Goal: Information Seeking & Learning: Learn about a topic

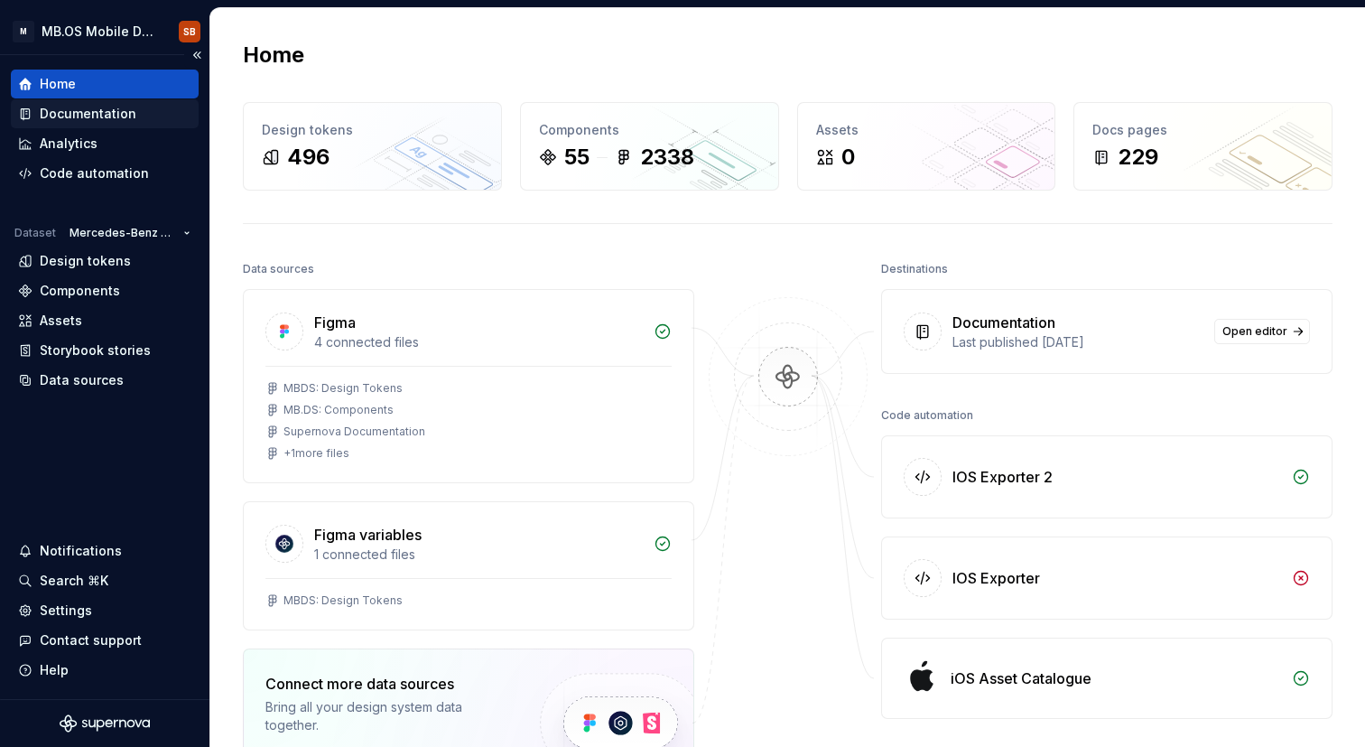
click at [99, 118] on div "Documentation" at bounding box center [88, 114] width 97 height 18
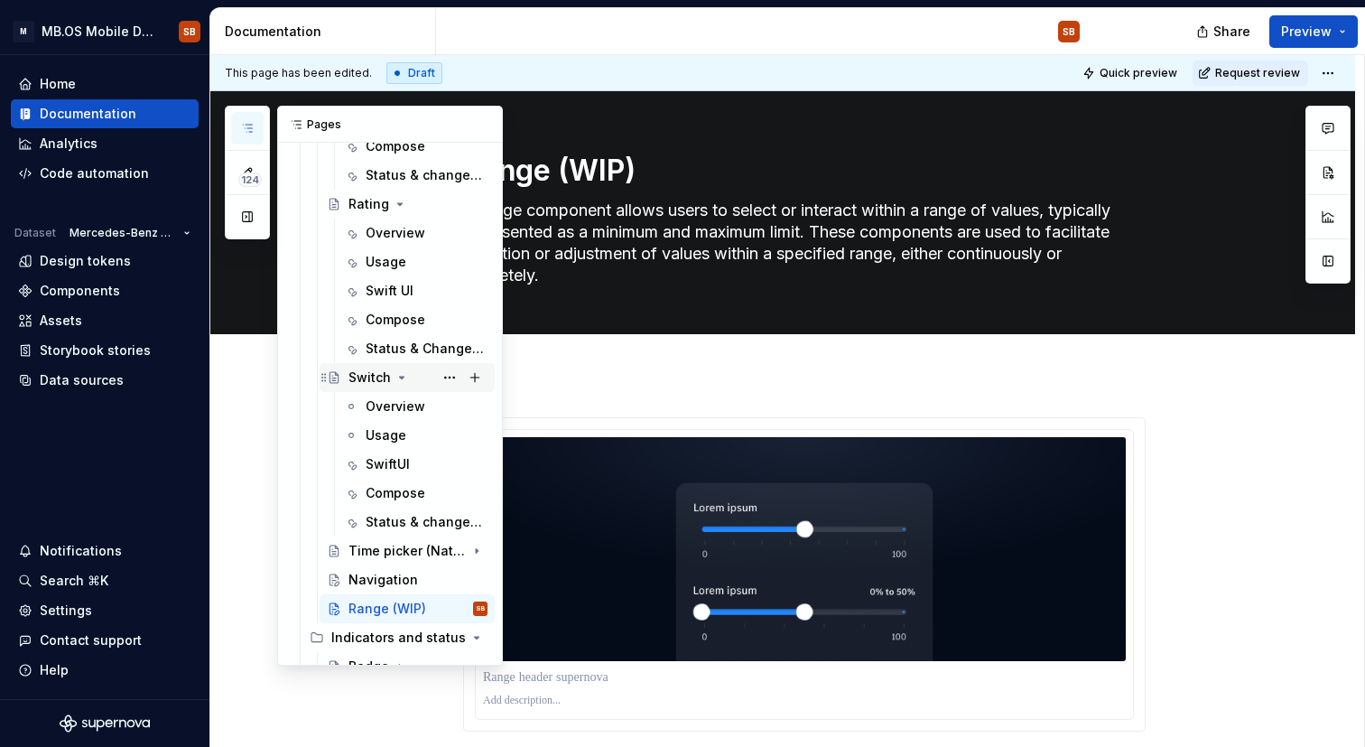
scroll to position [1197, 0]
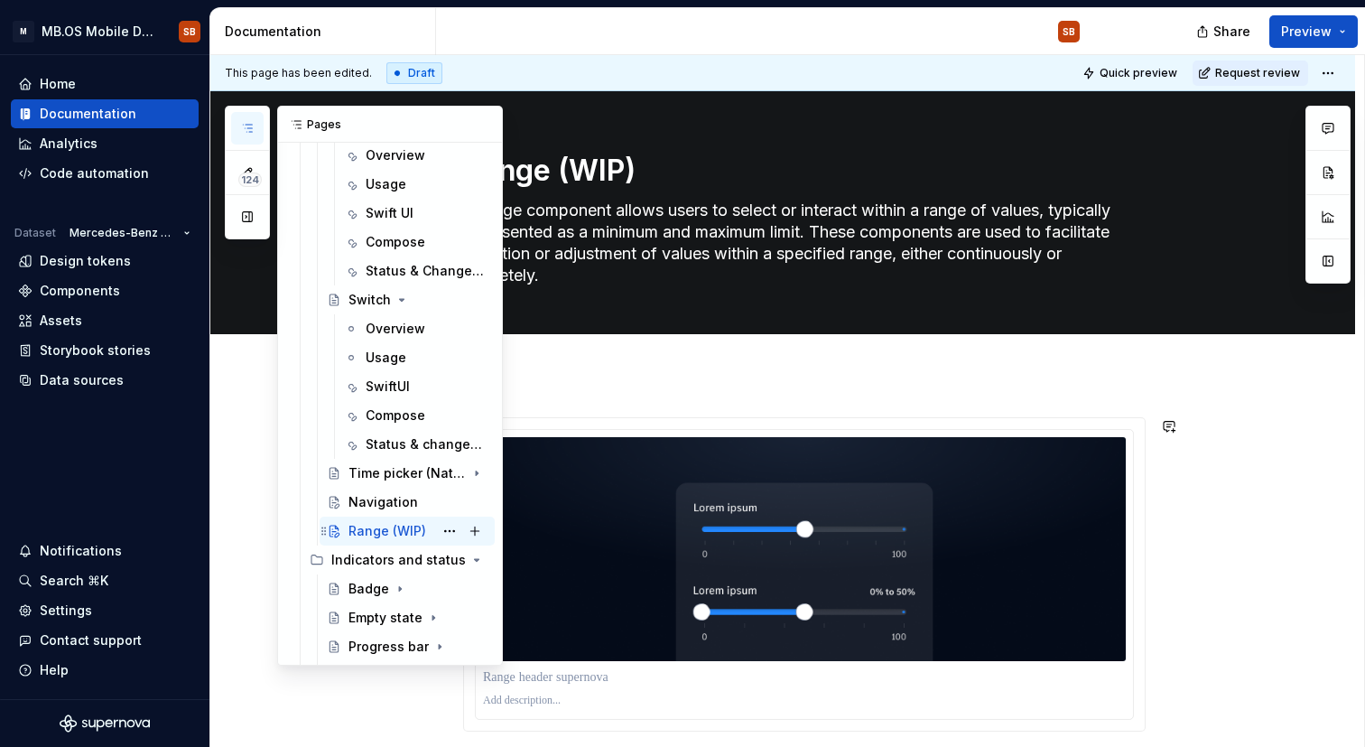
click at [392, 533] on div "Range (WIP)" at bounding box center [387, 531] width 78 height 18
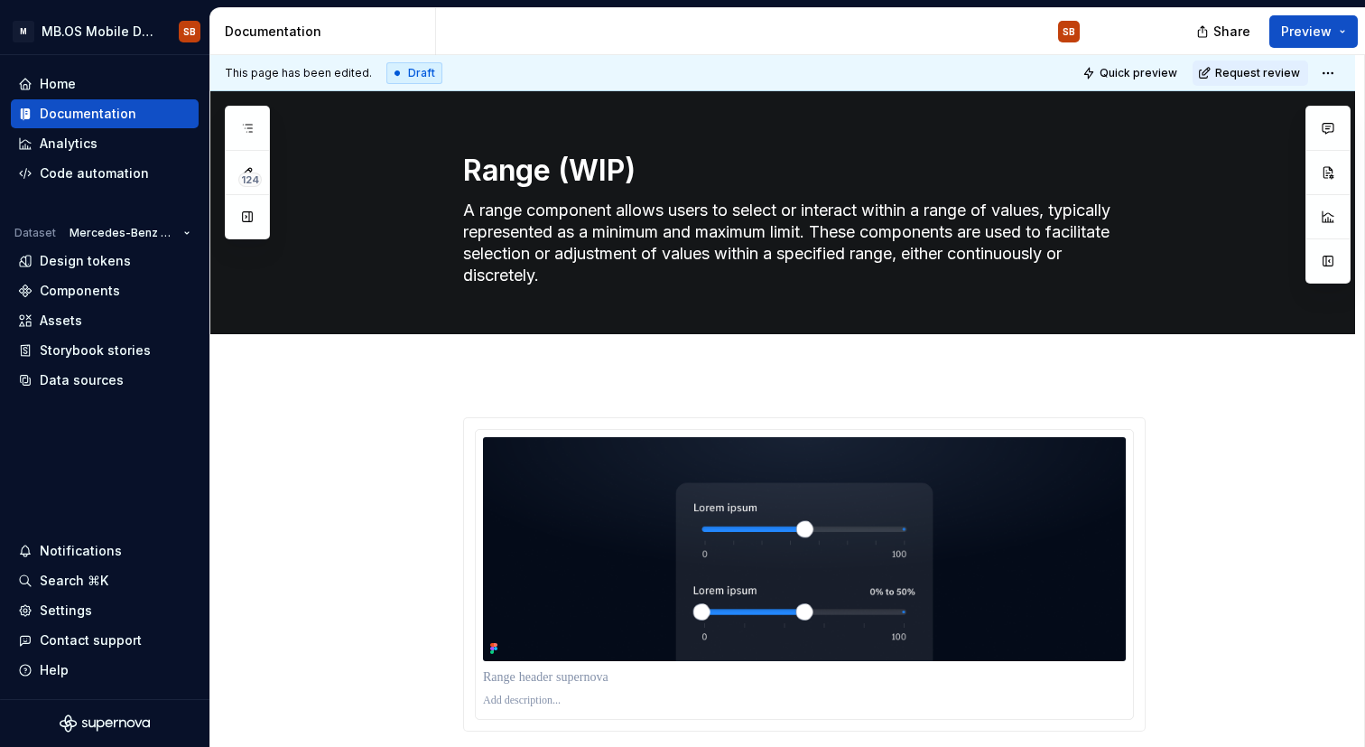
scroll to position [229, 0]
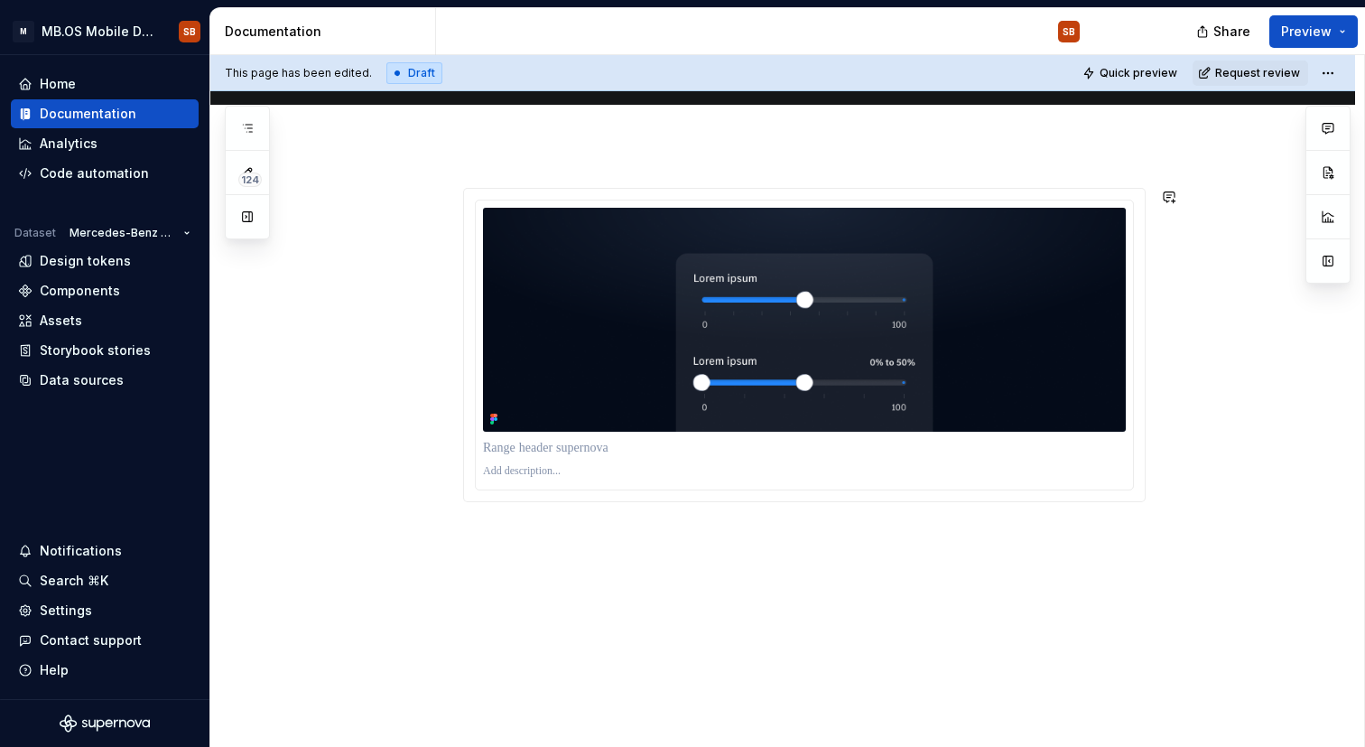
click at [756, 589] on div at bounding box center [782, 446] width 1145 height 604
click at [733, 284] on img at bounding box center [804, 320] width 643 height 224
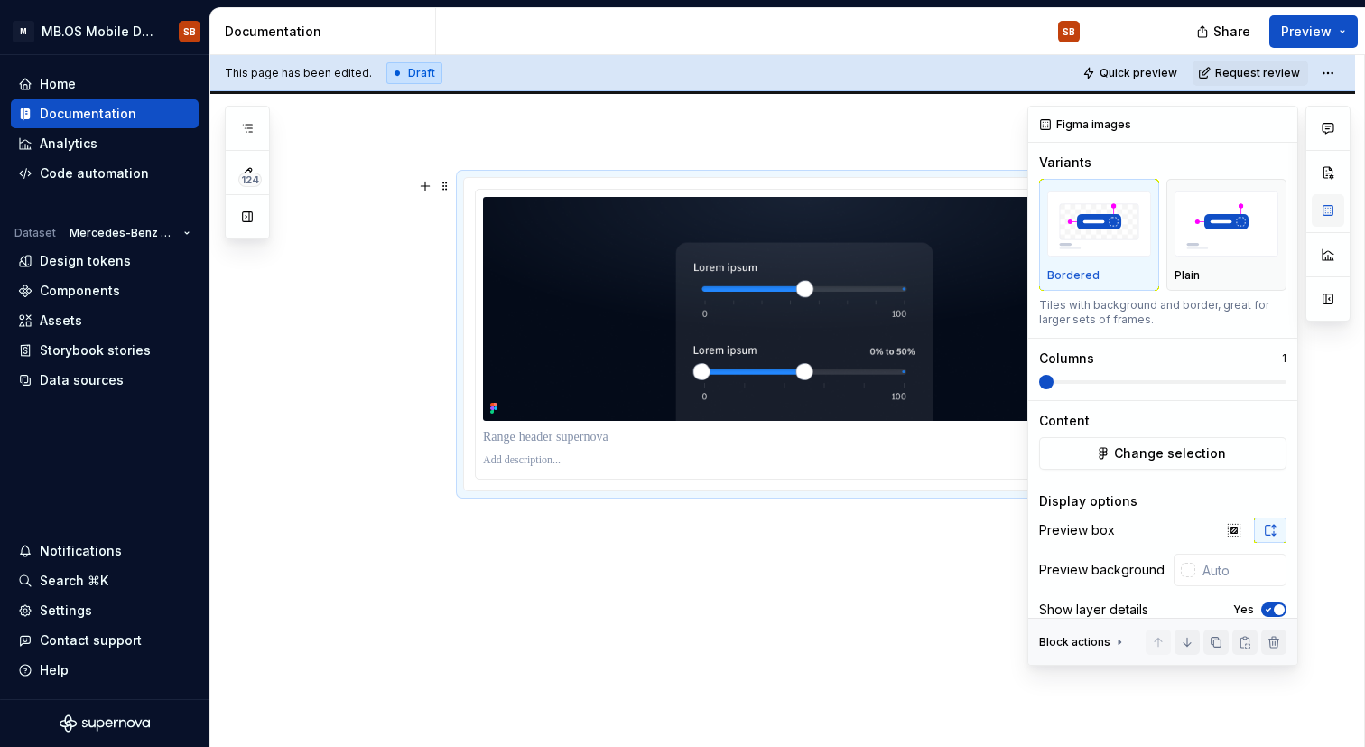
click at [1339, 214] on button "button" at bounding box center [1328, 210] width 32 height 32
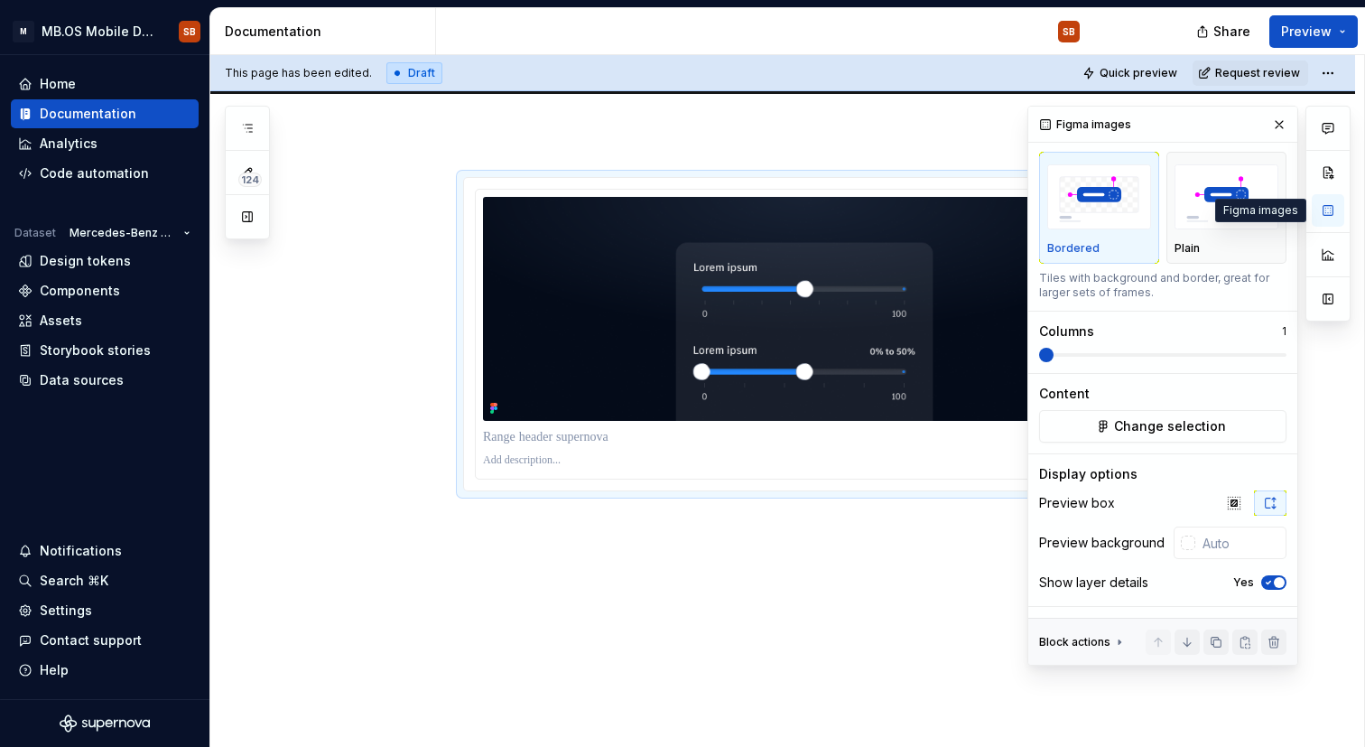
click at [1262, 581] on icon "button" at bounding box center [1268, 582] width 14 height 11
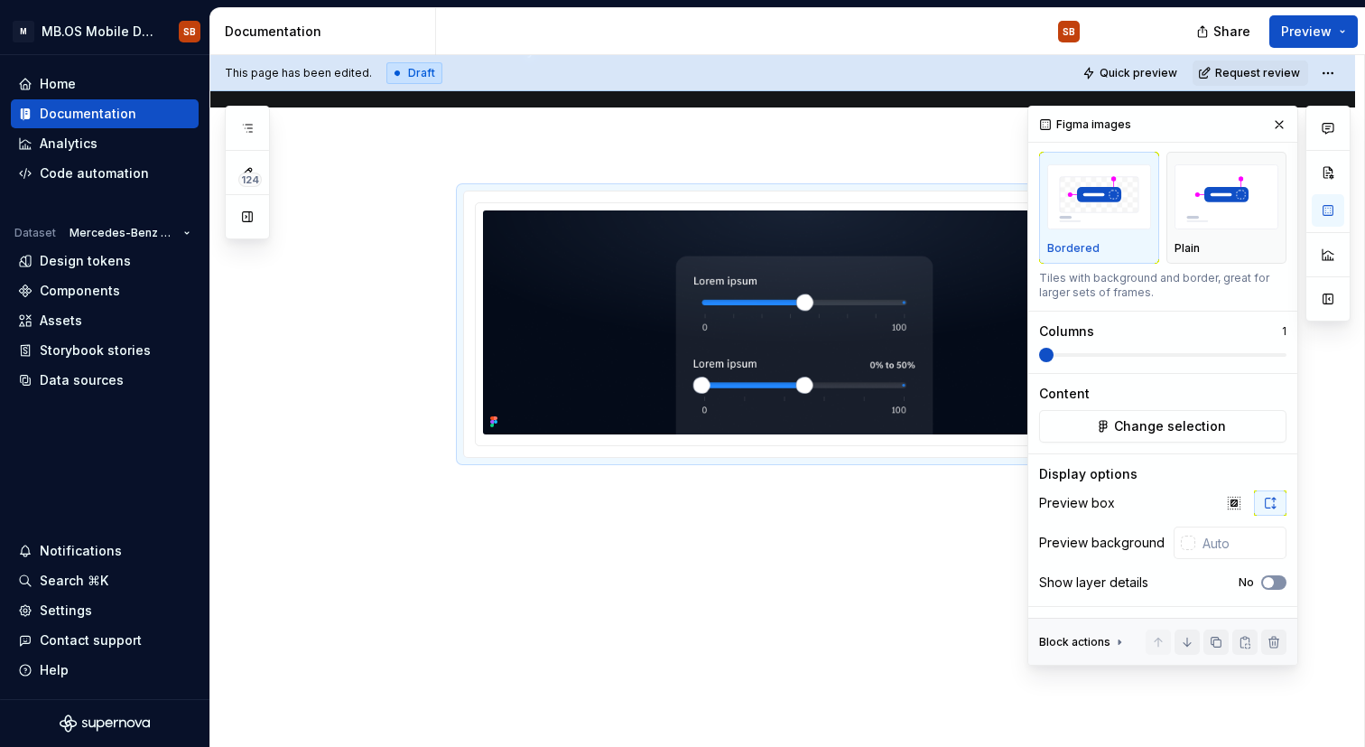
scroll to position [226, 0]
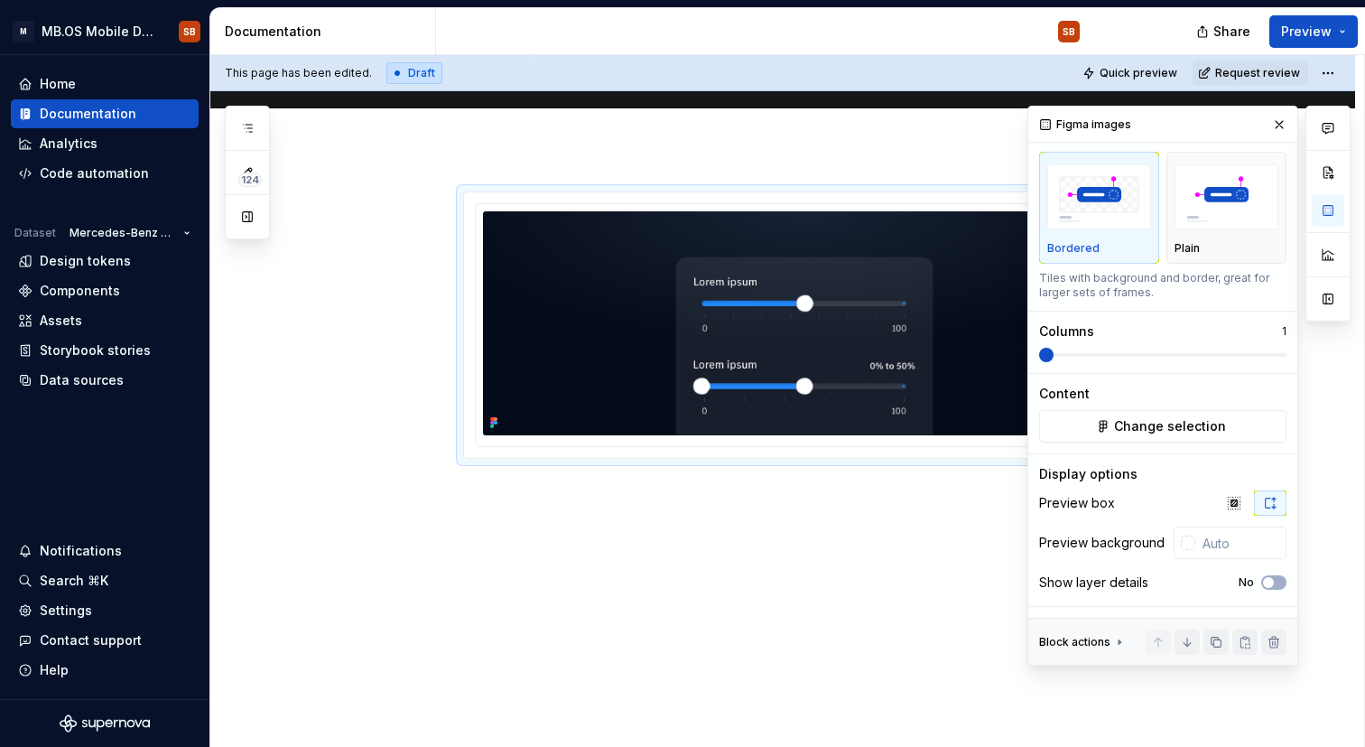
click at [893, 585] on div "This page has been edited. Draft Quick preview Request review Range (WIP) A ran…" at bounding box center [787, 401] width 1154 height 692
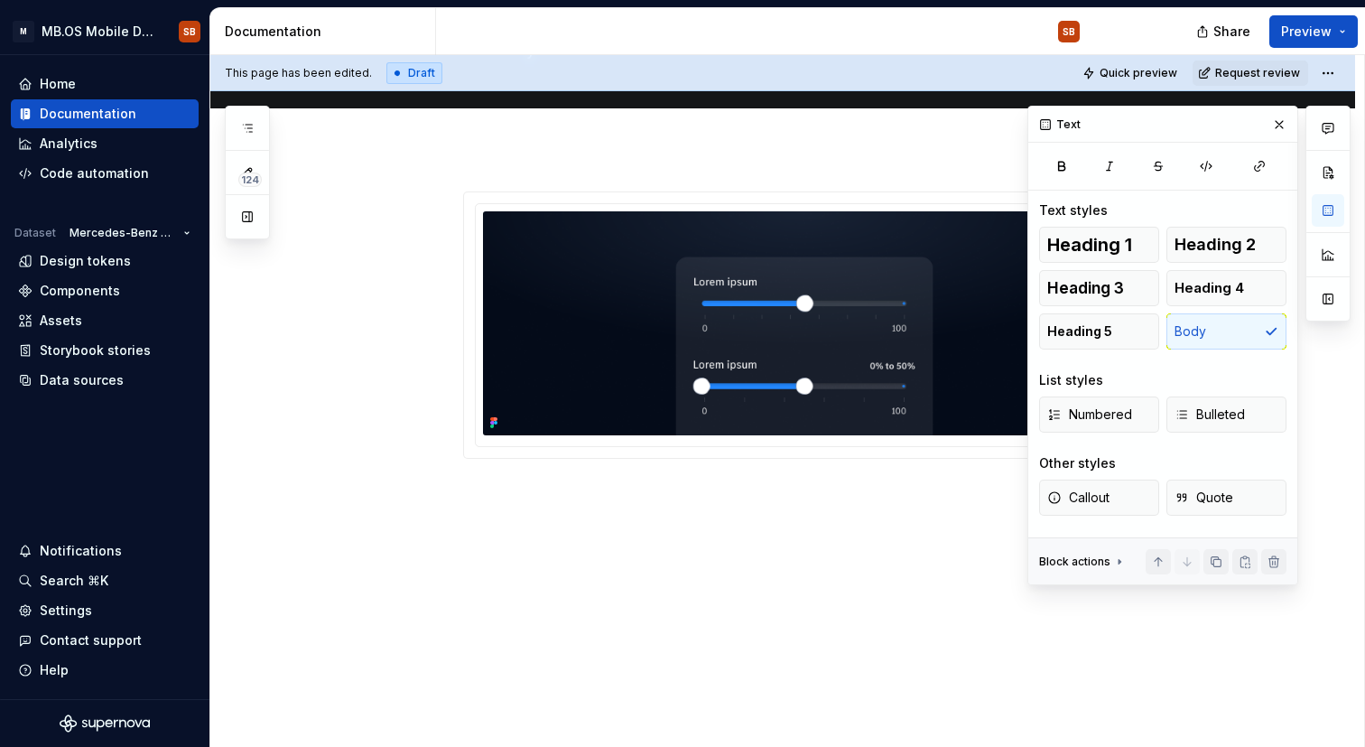
scroll to position [0, 0]
click at [756, 501] on p at bounding box center [804, 491] width 682 height 22
click at [432, 499] on button "button" at bounding box center [425, 490] width 25 height 25
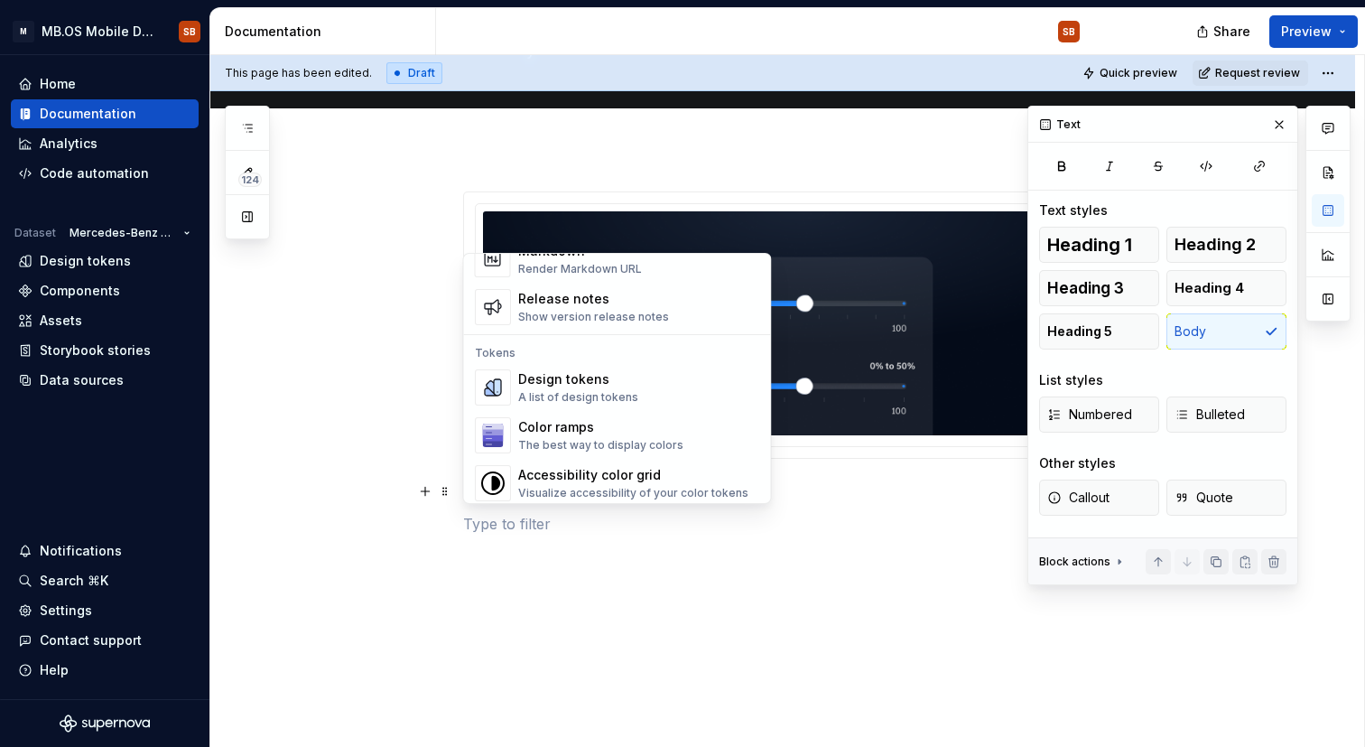
scroll to position [1241, 0]
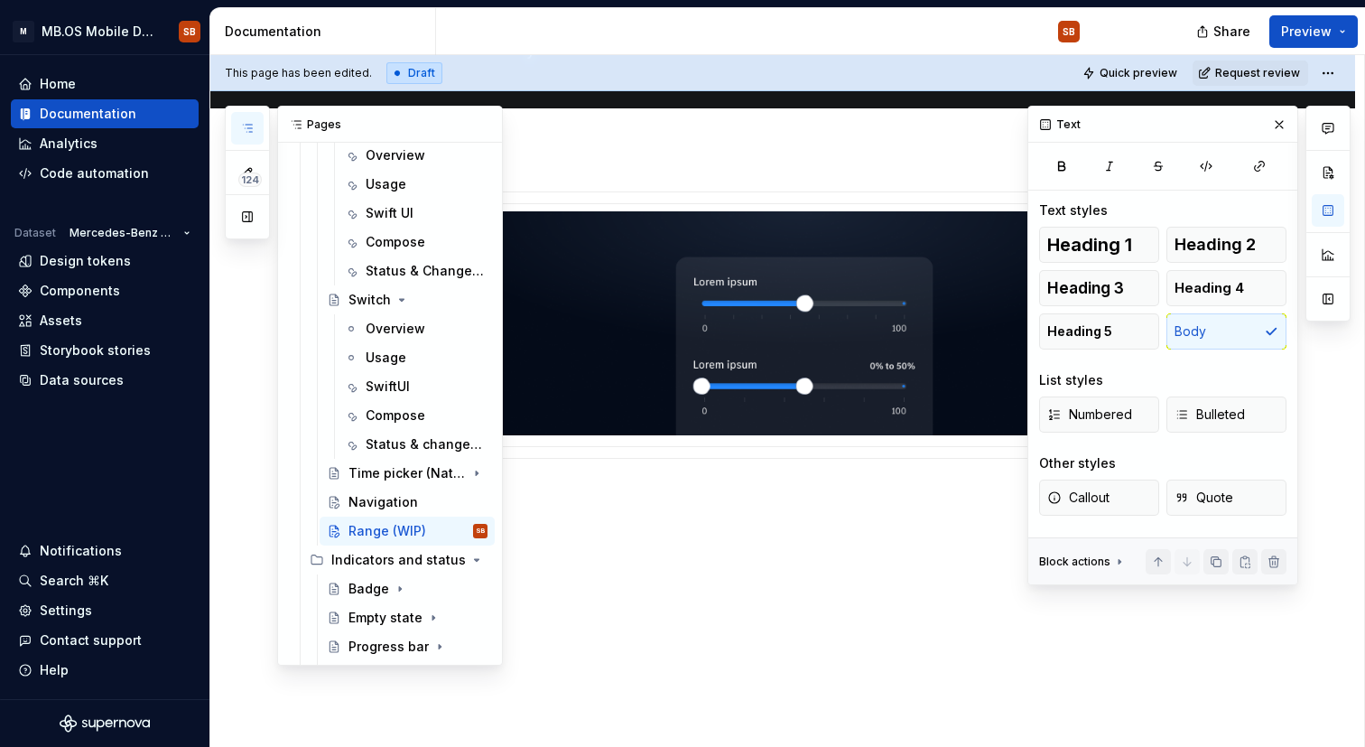
click at [258, 122] on button "button" at bounding box center [247, 128] width 32 height 32
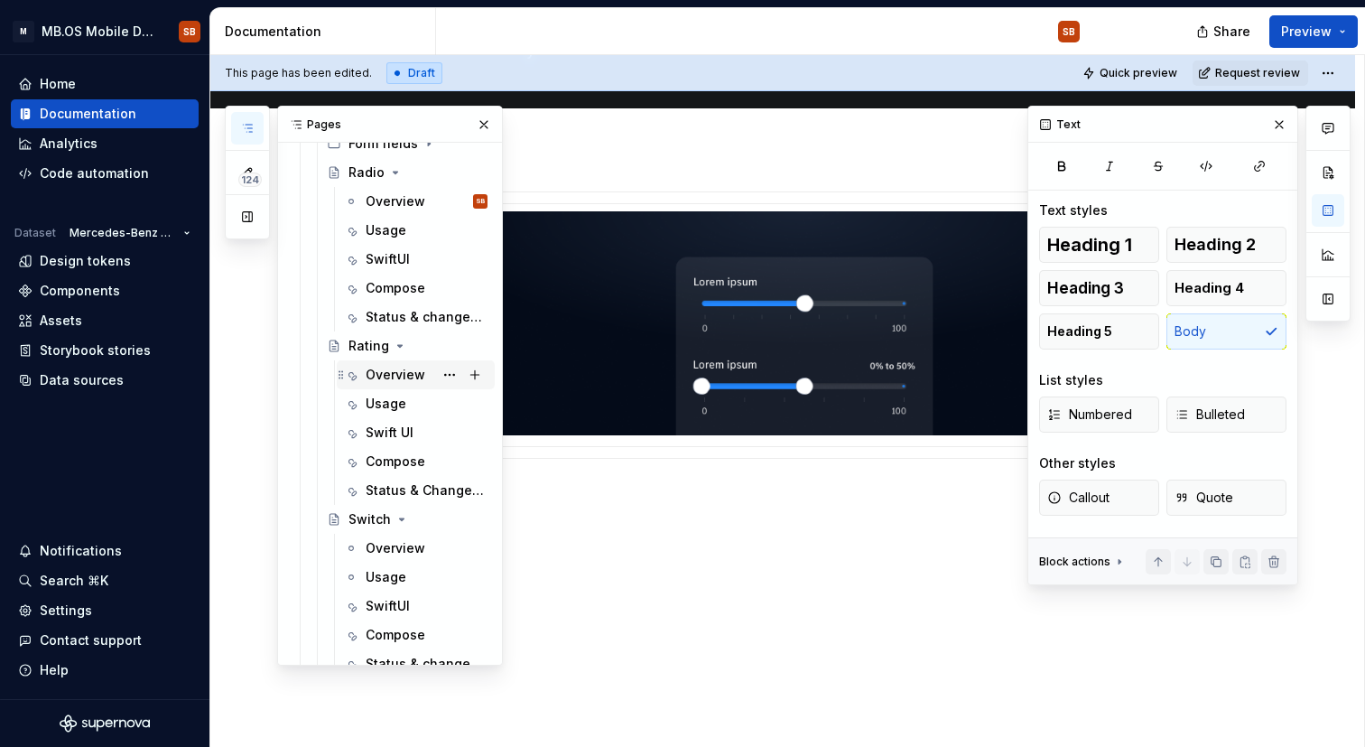
scroll to position [954, 0]
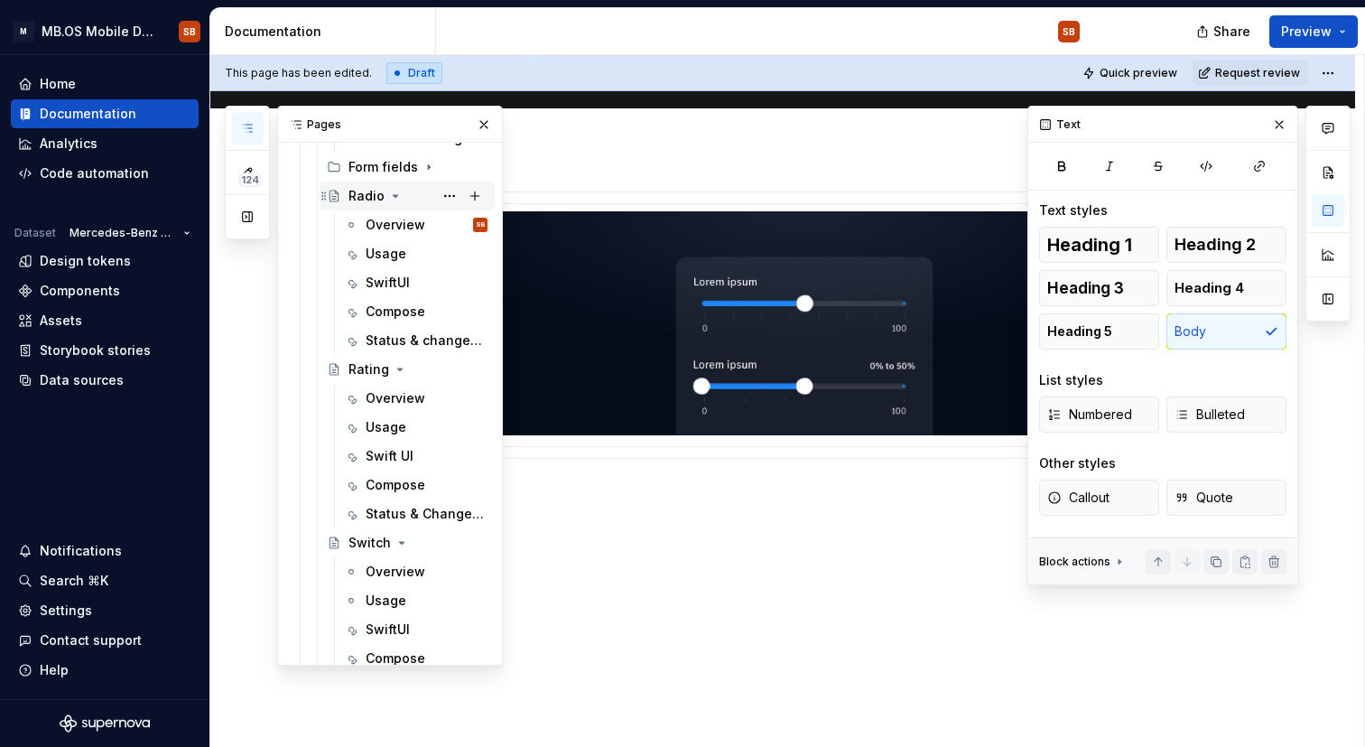
click at [361, 196] on div "Radio" at bounding box center [366, 196] width 36 height 18
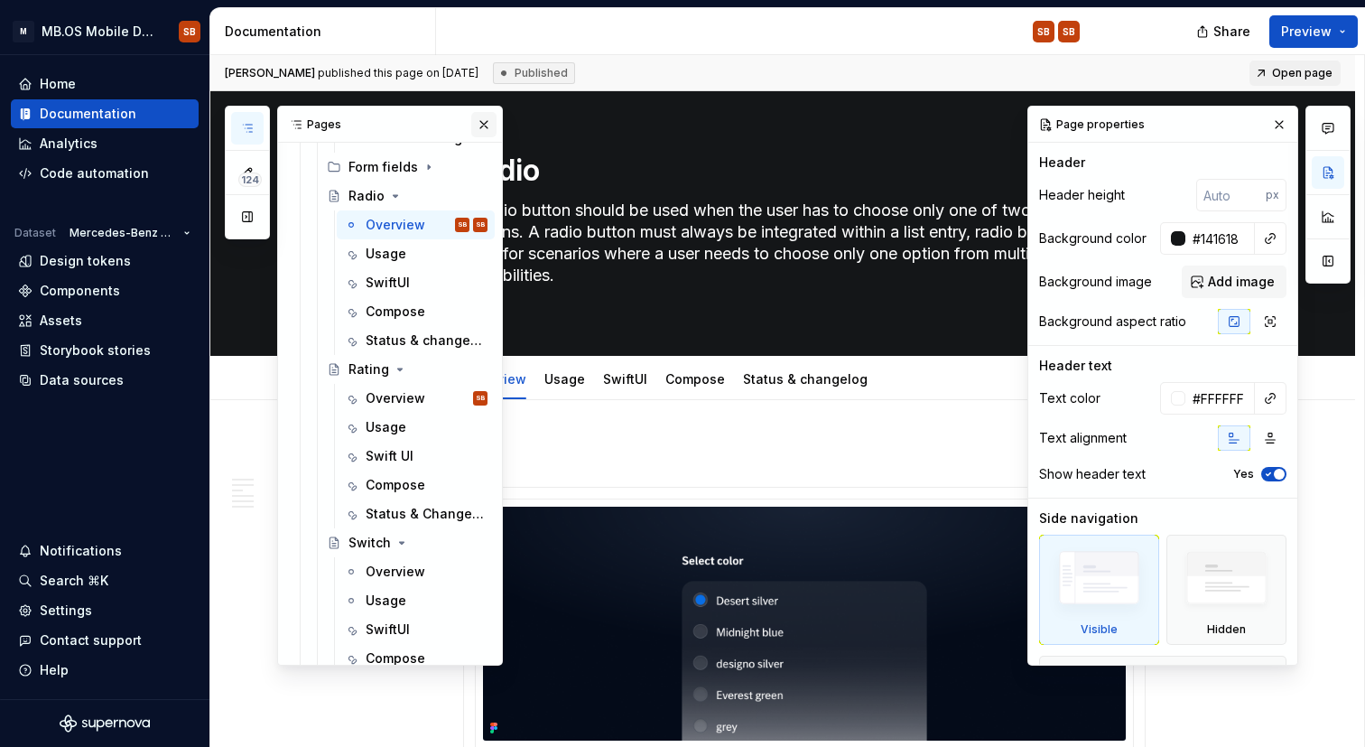
click at [471, 120] on button "button" at bounding box center [483, 124] width 25 height 25
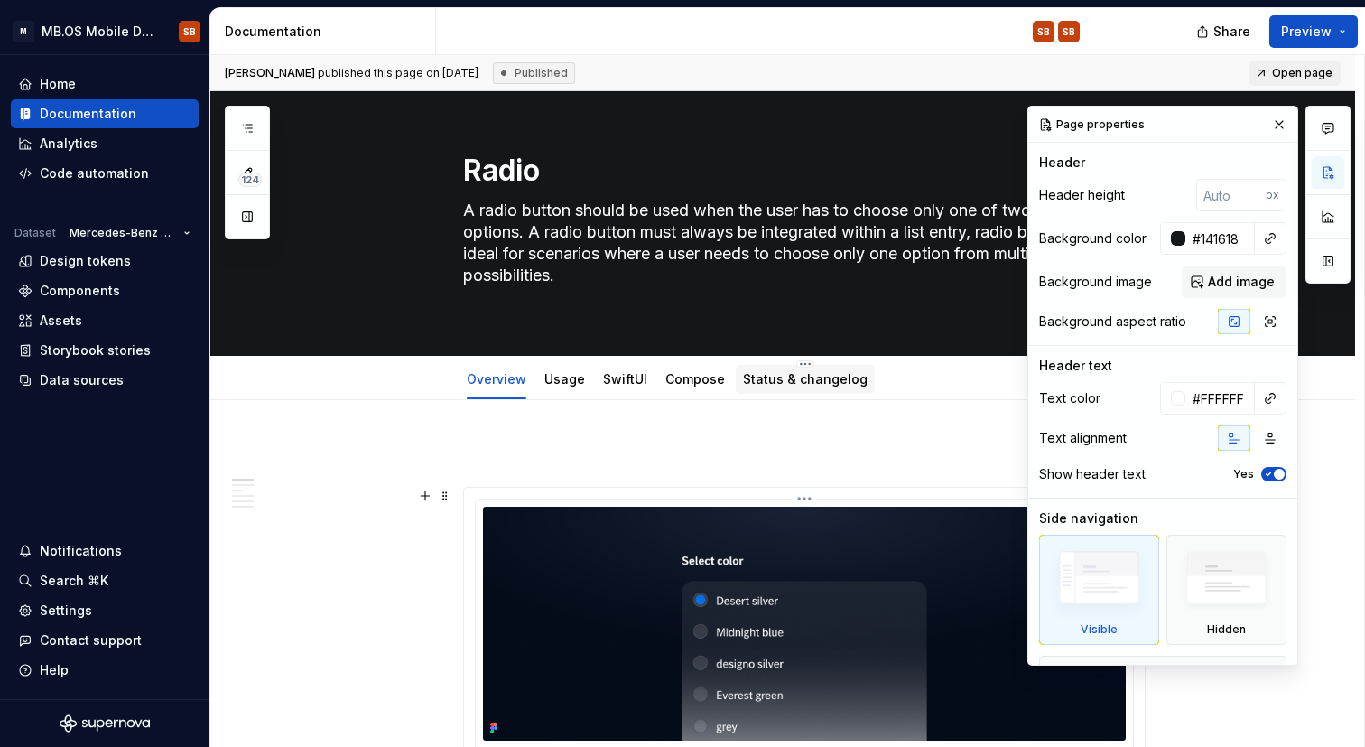
scroll to position [499, 0]
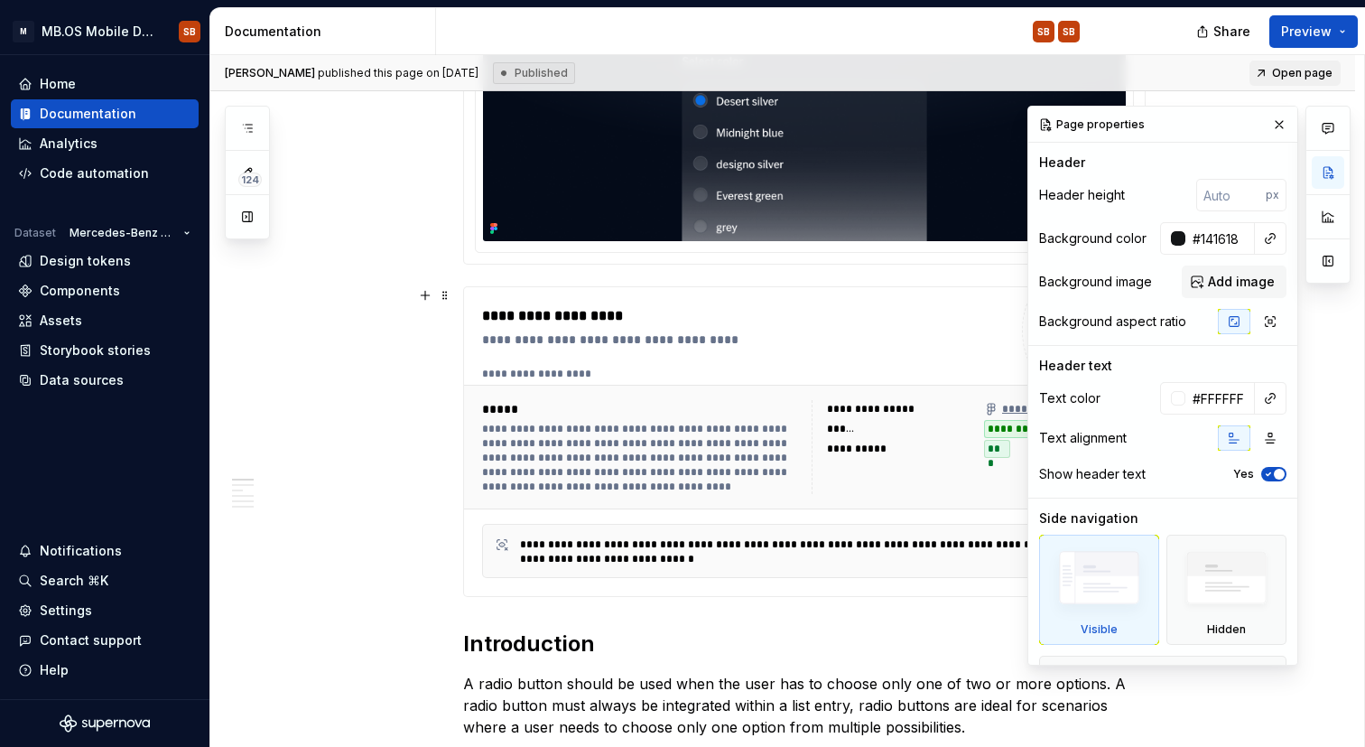
click at [726, 335] on div "**********" at bounding box center [744, 339] width 525 height 18
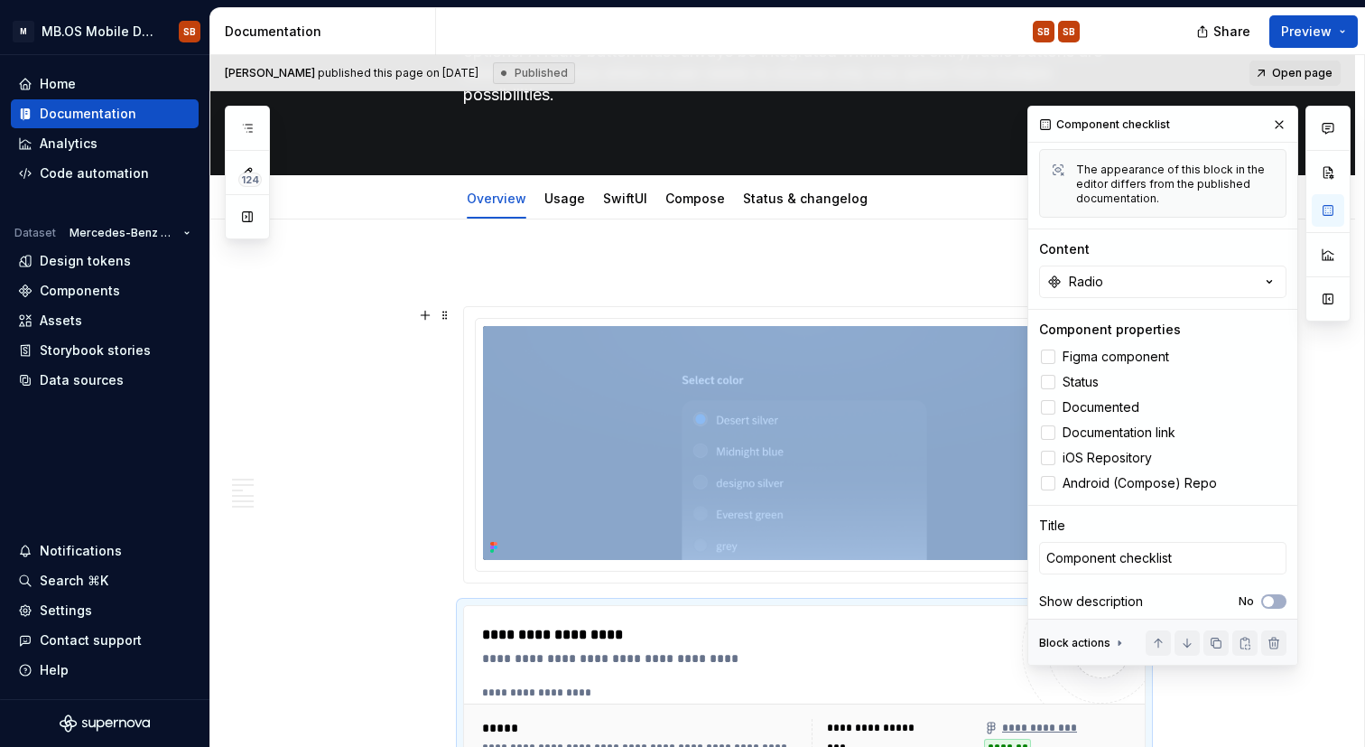
scroll to position [88, 0]
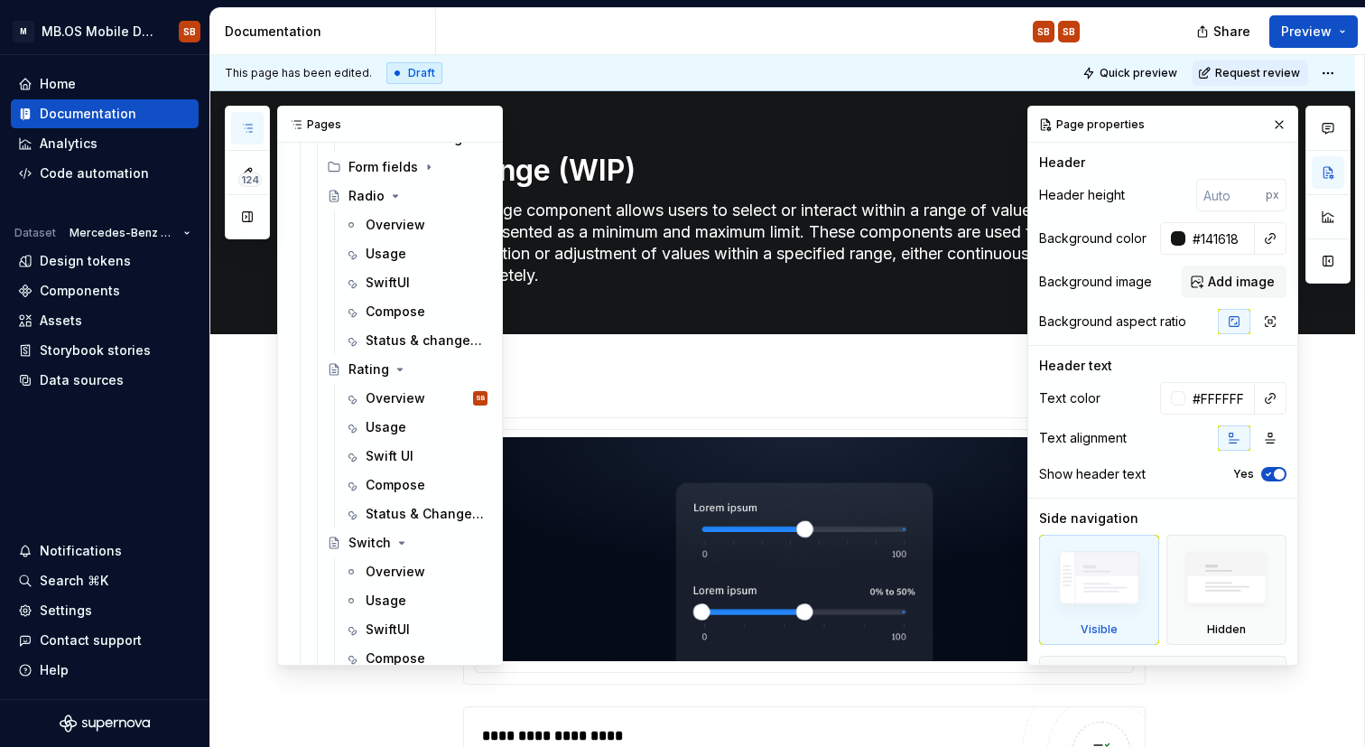
click at [245, 128] on icon "button" at bounding box center [247, 128] width 9 height 7
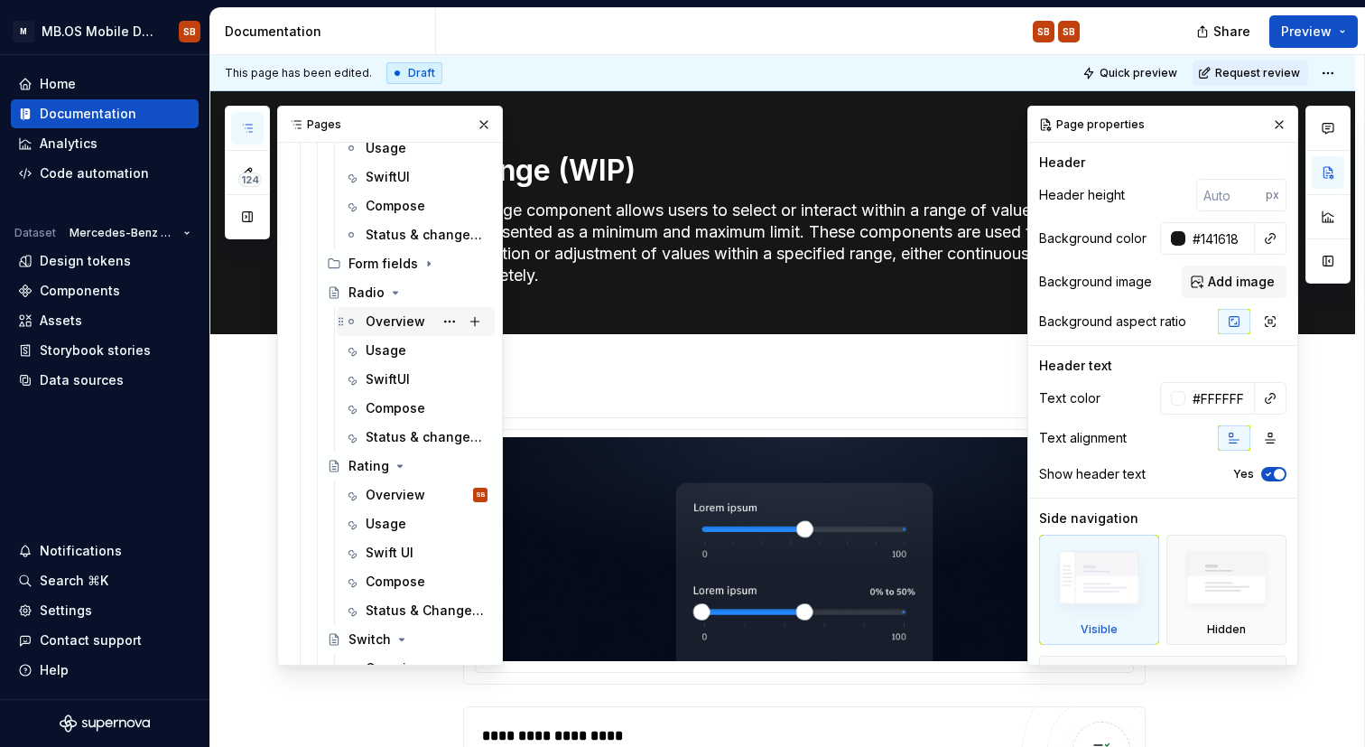
scroll to position [868, 0]
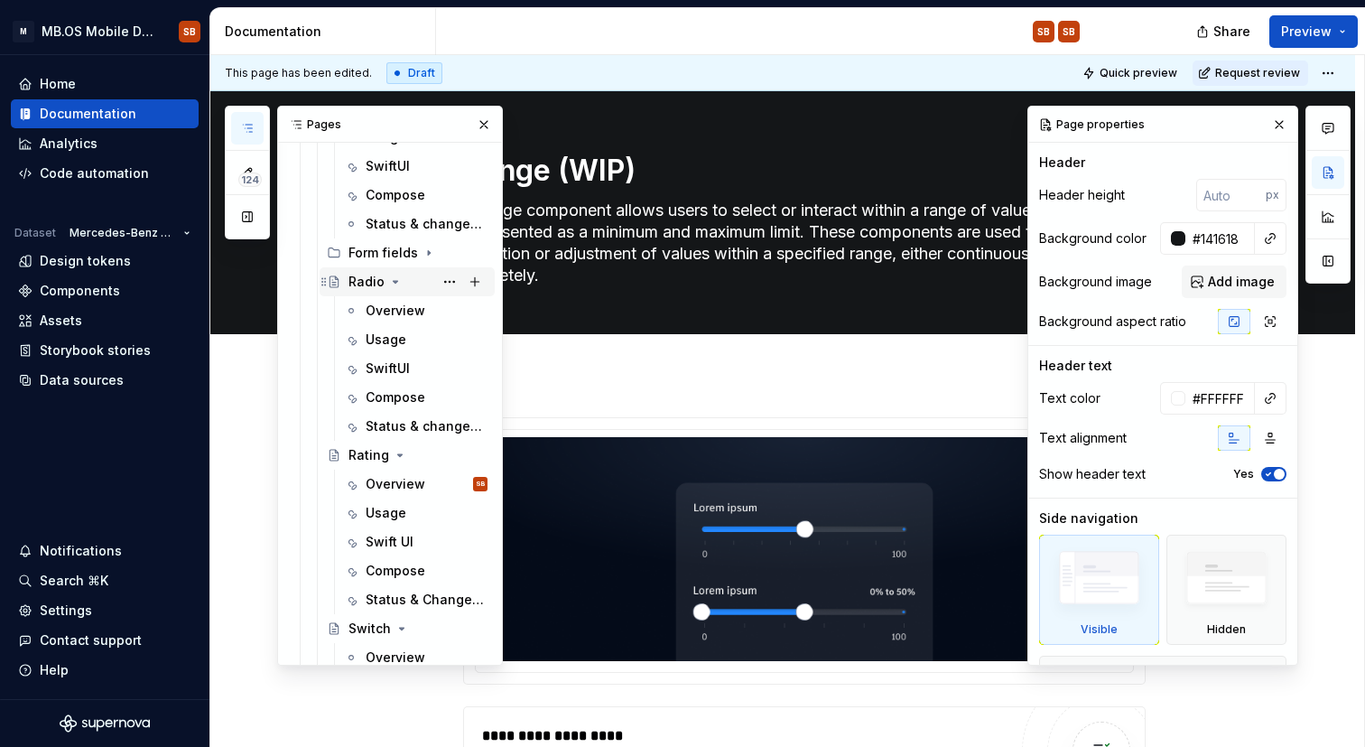
click at [366, 286] on div "Radio" at bounding box center [366, 282] width 36 height 18
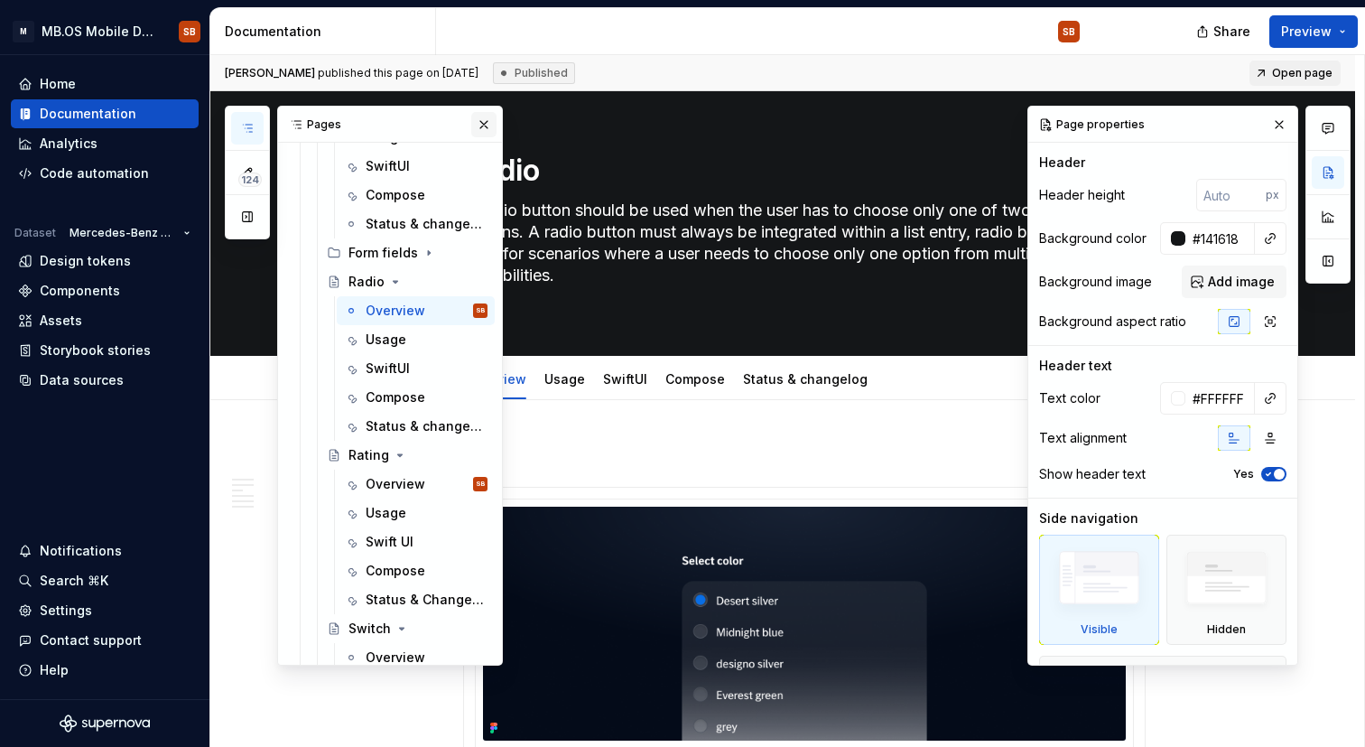
click at [476, 128] on button "button" at bounding box center [483, 124] width 25 height 25
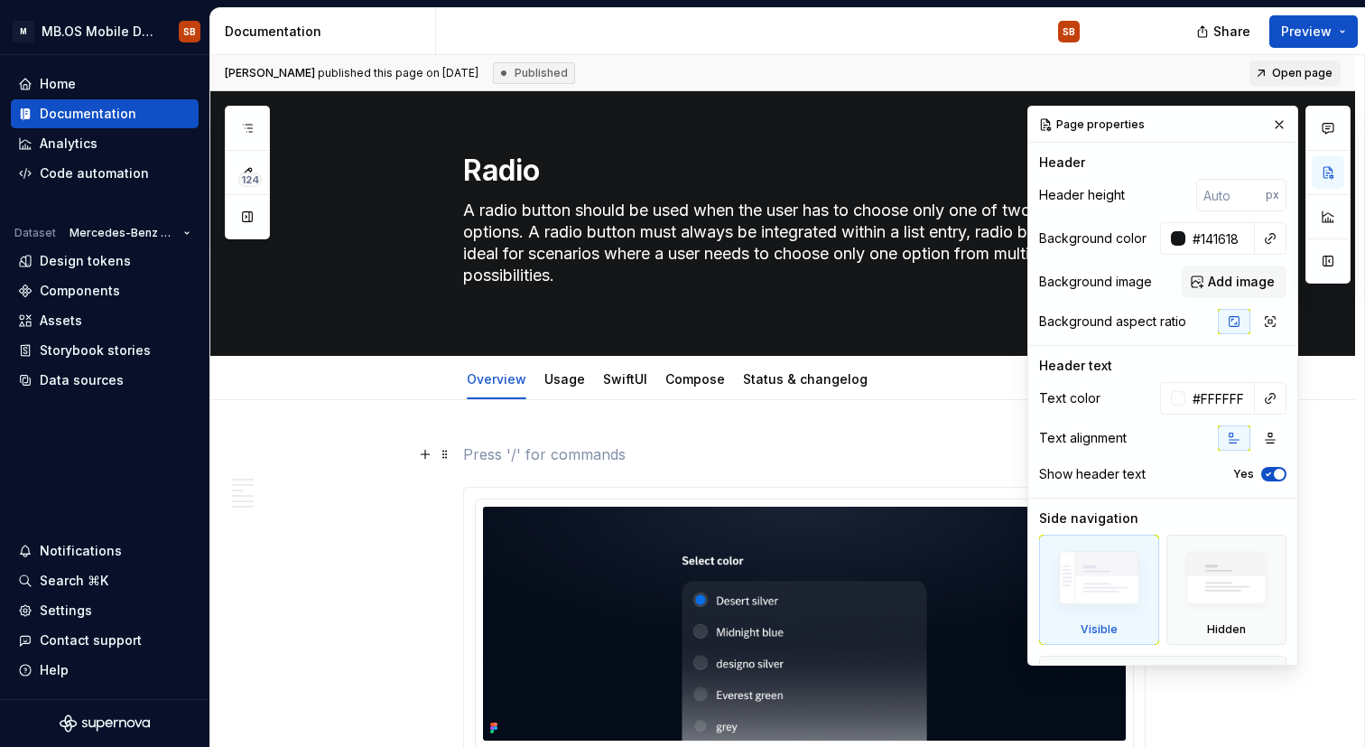
click at [592, 447] on p at bounding box center [804, 454] width 682 height 22
click at [441, 455] on span at bounding box center [445, 453] width 14 height 25
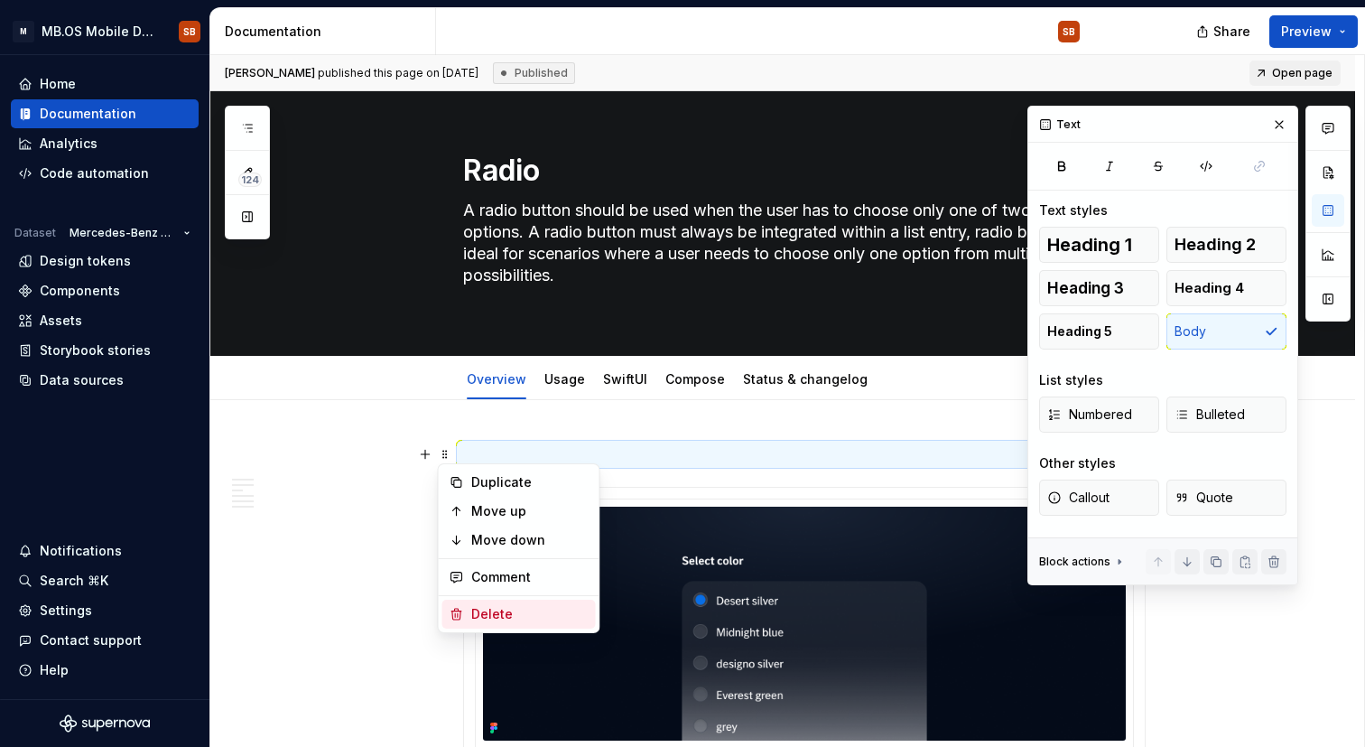
click at [499, 607] on div "Delete" at bounding box center [529, 614] width 117 height 18
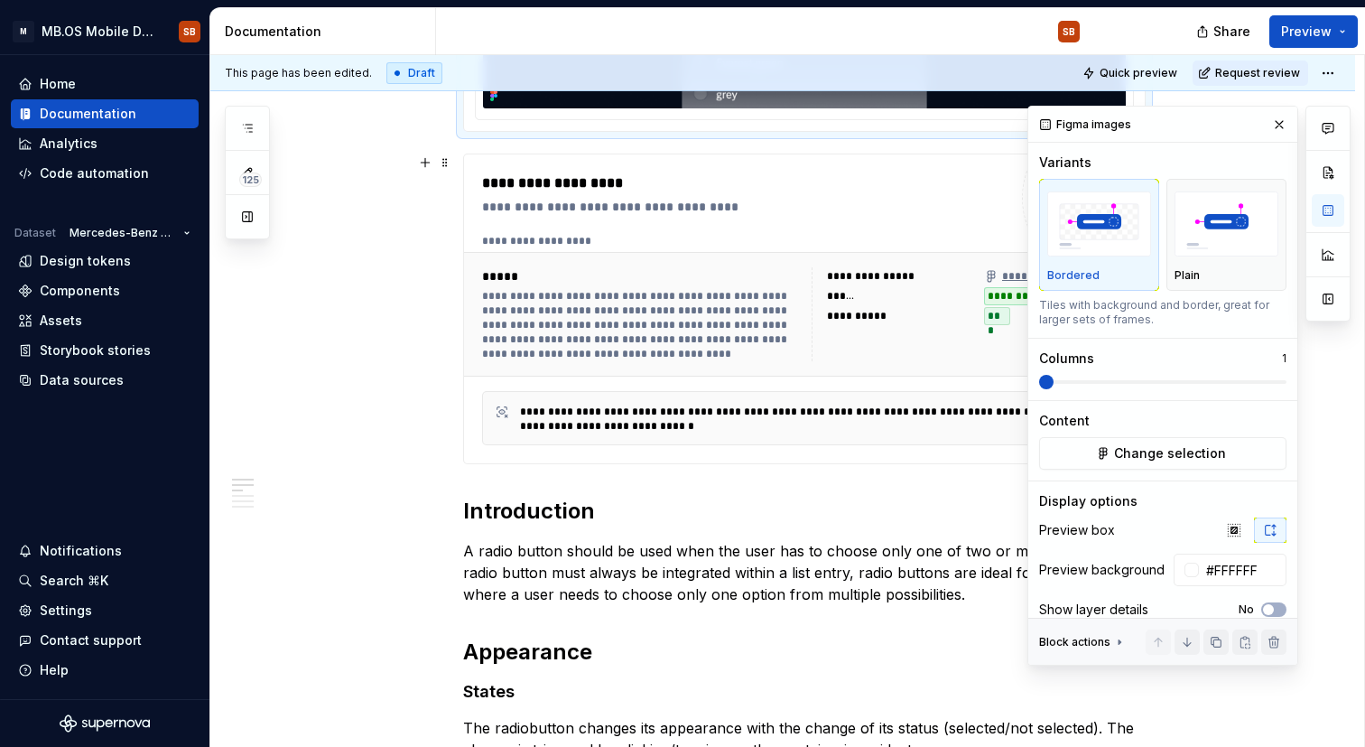
scroll to position [769, 0]
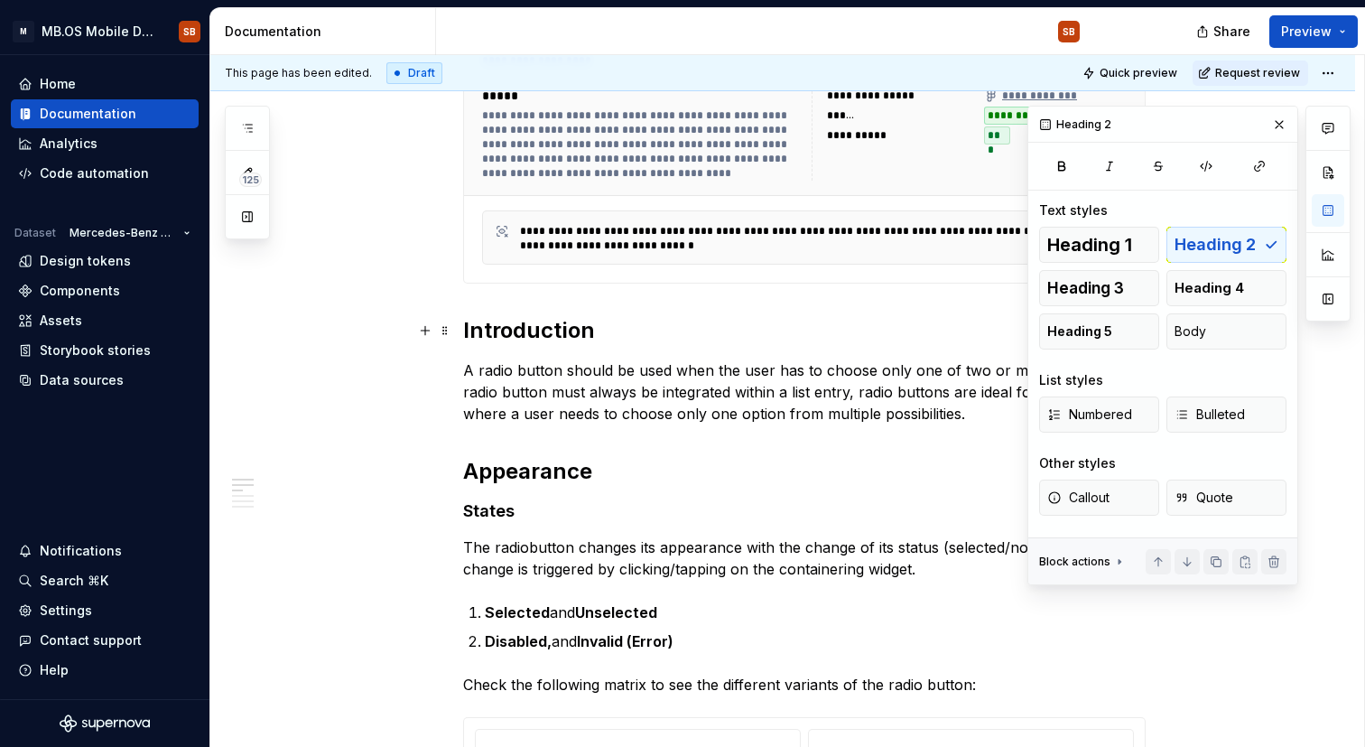
click at [523, 339] on h2 "Introduction" at bounding box center [804, 330] width 682 height 29
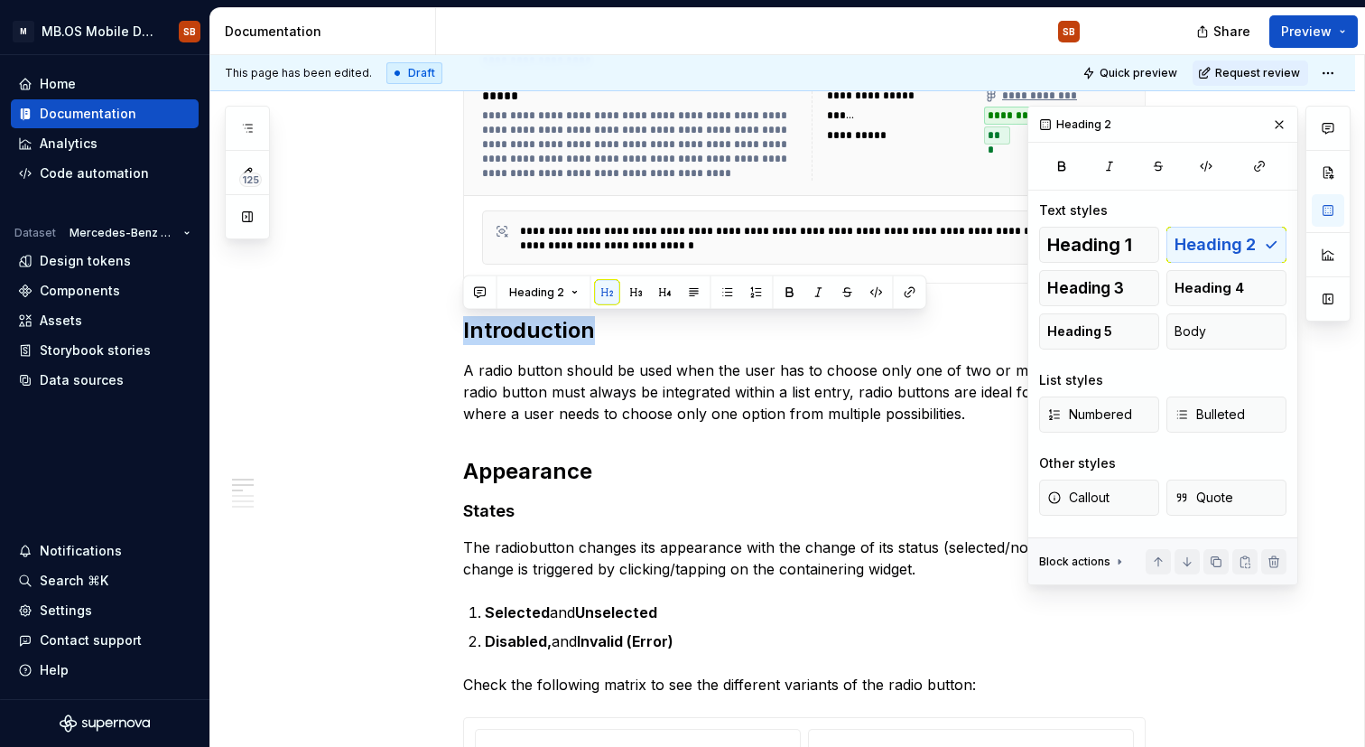
copy h2 "Introduction"
type textarea "*"
